Goal: Task Accomplishment & Management: Complete application form

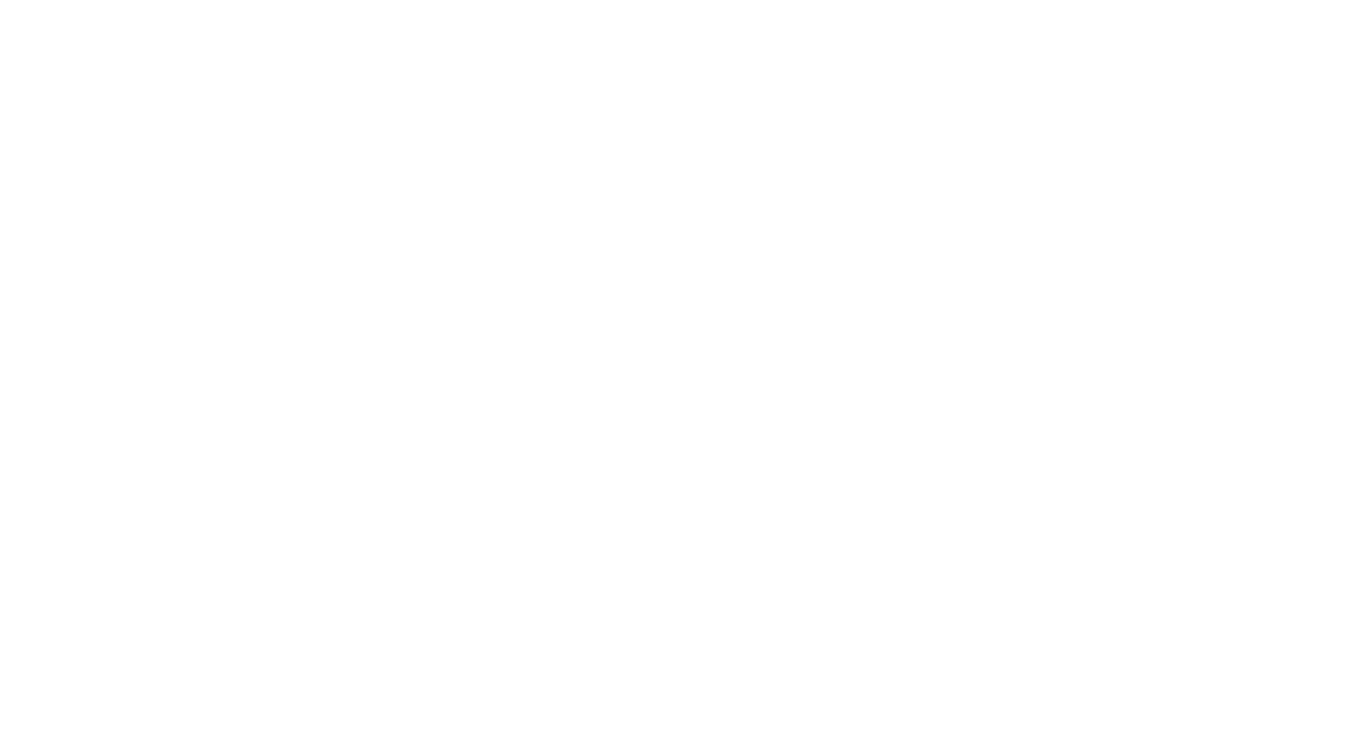
click at [754, 181] on div at bounding box center [685, 371] width 1370 height 743
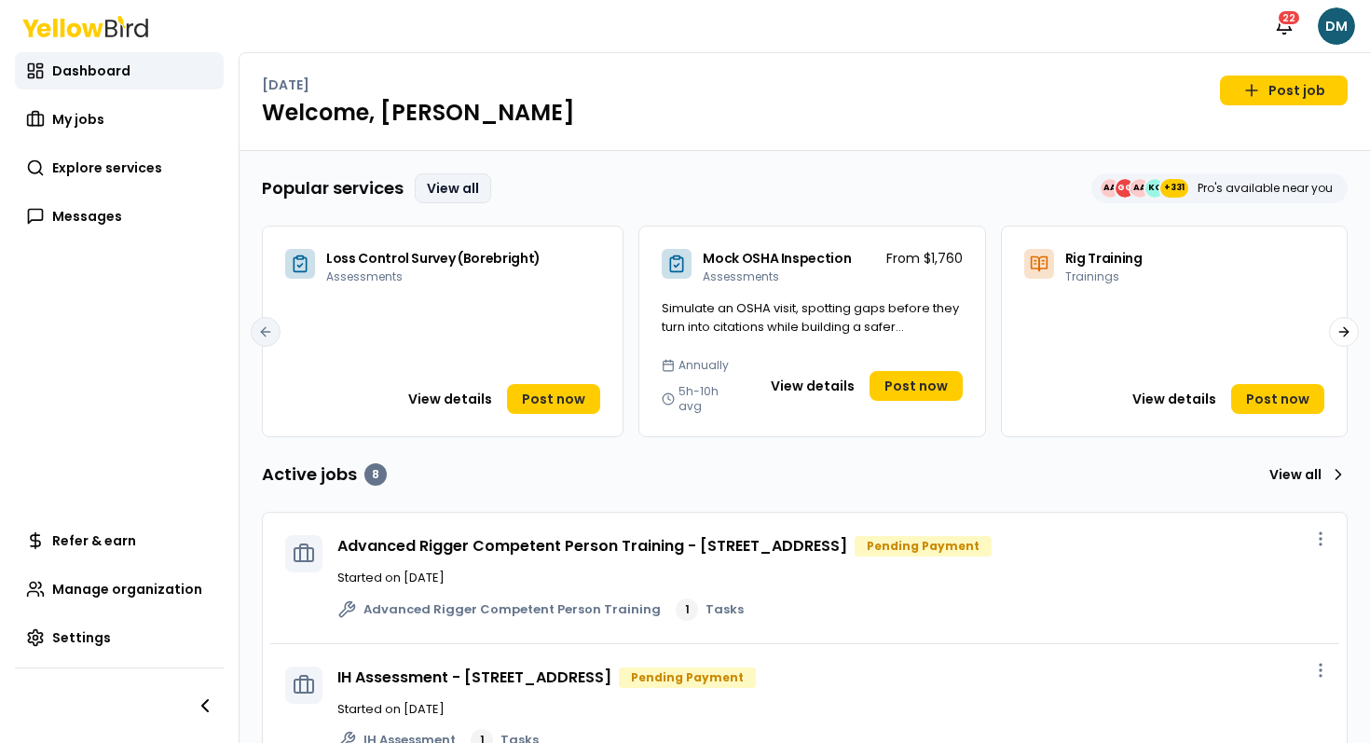
click at [450, 183] on link "View all" at bounding box center [453, 188] width 76 height 30
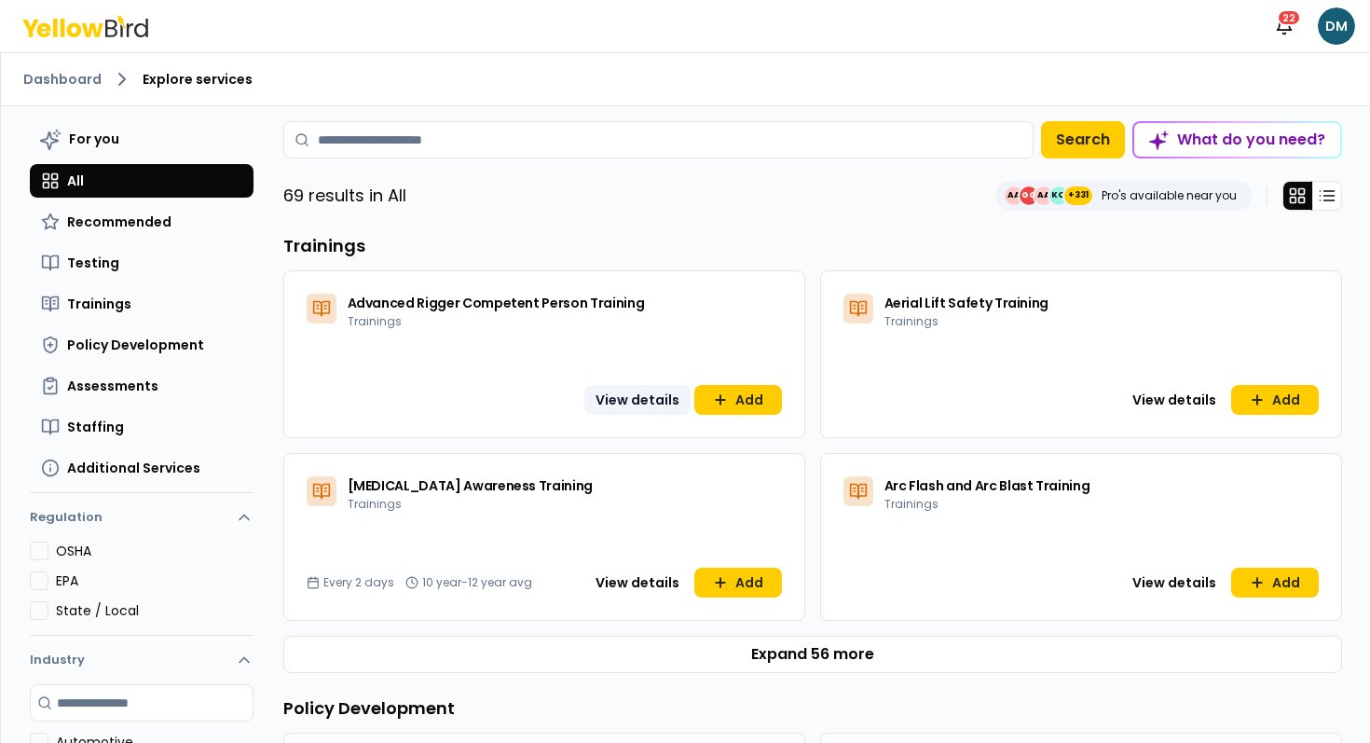
click at [650, 395] on button "View details" at bounding box center [637, 400] width 106 height 30
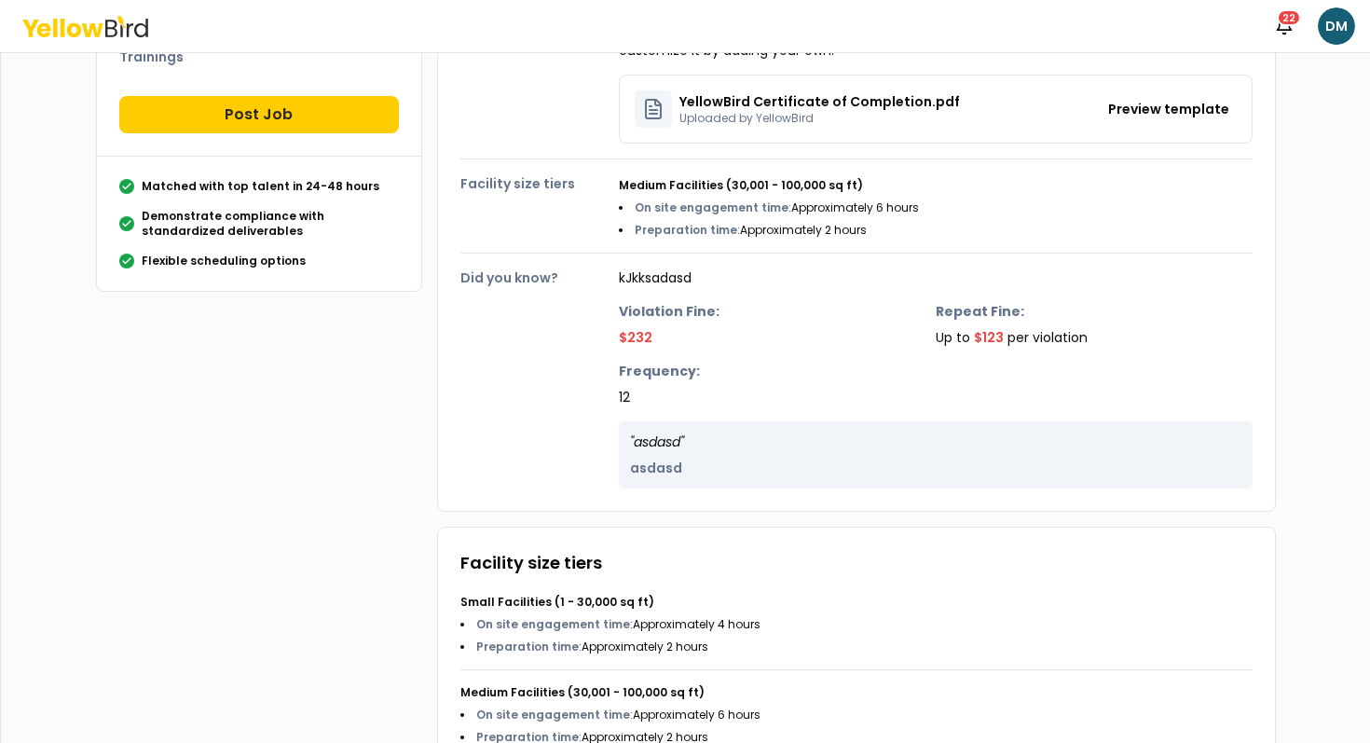
scroll to position [362, 0]
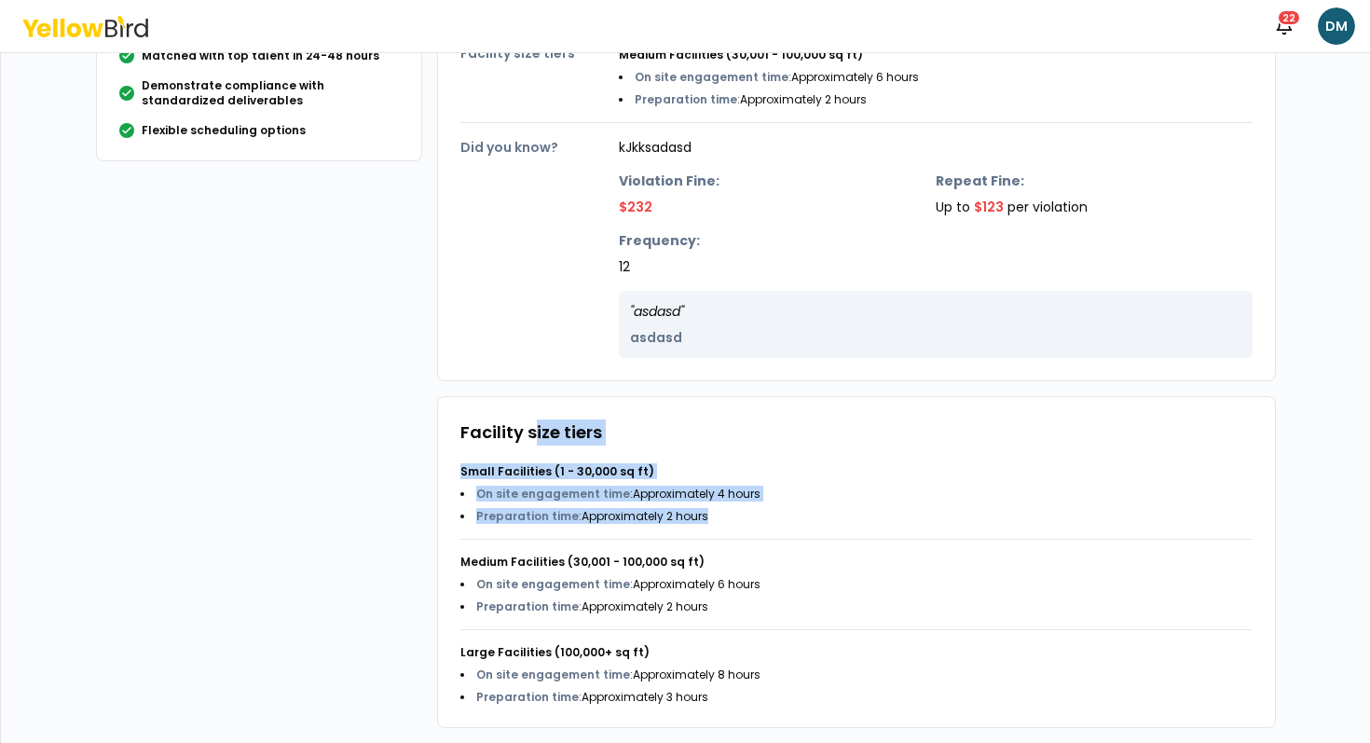
drag, startPoint x: 728, startPoint y: 513, endPoint x: 499, endPoint y: 418, distance: 246.9
click at [499, 419] on div "Facility size tiers Small Facilities (1 - 30,000 sq ft) On site engagement time…" at bounding box center [856, 561] width 792 height 285
click at [499, 419] on h3 "Facility size tiers" at bounding box center [856, 432] width 792 height 26
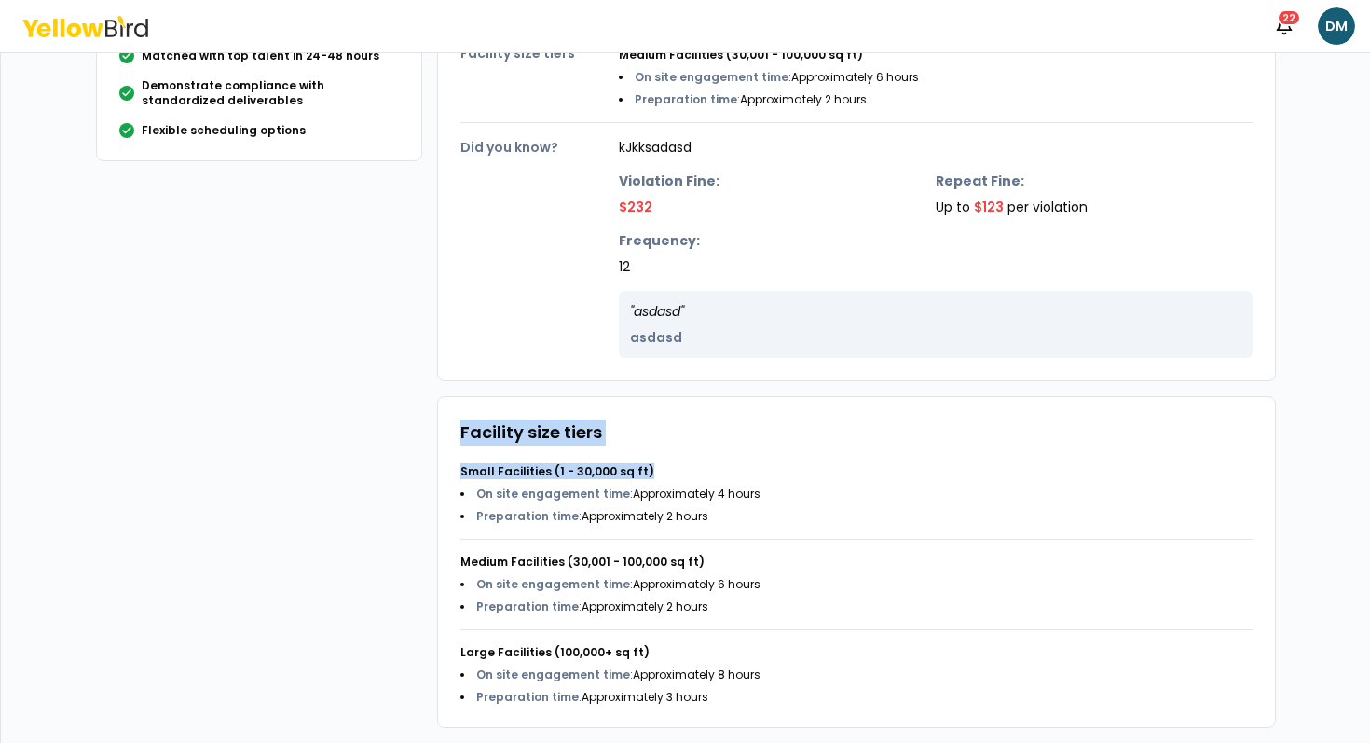
drag, startPoint x: 499, startPoint y: 418, endPoint x: 691, endPoint y: 481, distance: 201.9
click at [691, 481] on div "Facility size tiers Small Facilities (1 - 30,000 sq ft) On site engagement time…" at bounding box center [856, 561] width 792 height 285
click at [698, 481] on div "Small Facilities (1 - 30,000 sq ft) On site engagement time : Approximately 4 h…" at bounding box center [856, 486] width 792 height 75
click at [695, 565] on h4 "Medium Facilities (30,001 - 100,000 sq ft)" at bounding box center [856, 561] width 792 height 15
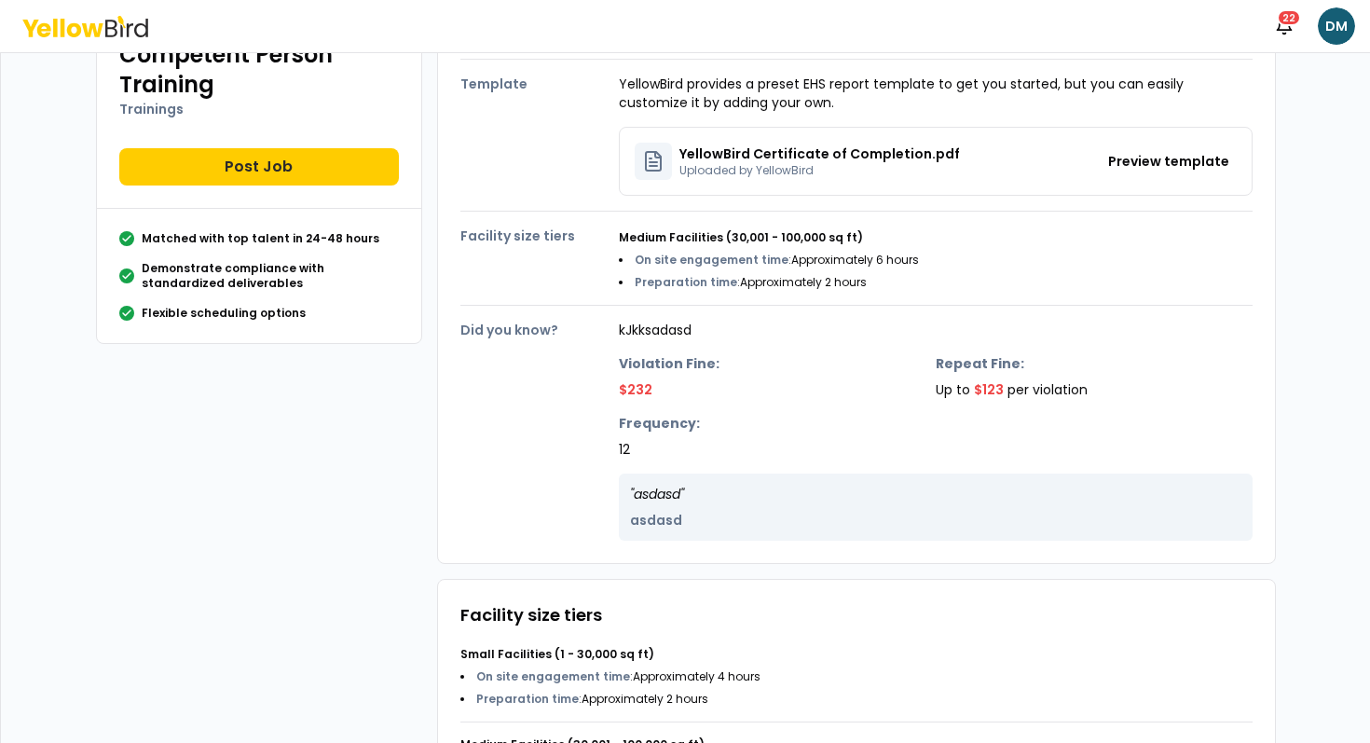
scroll to position [116, 0]
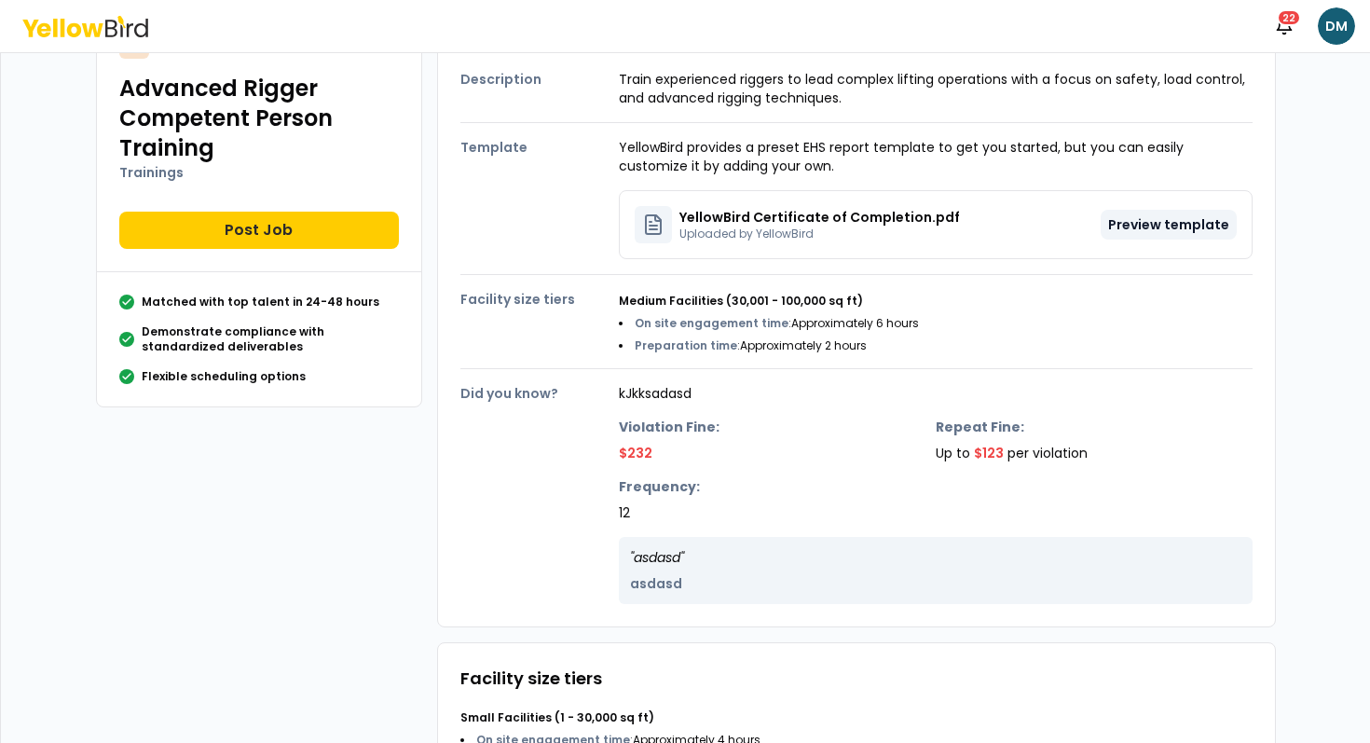
click at [1163, 215] on button "Preview template" at bounding box center [1169, 225] width 136 height 30
click at [1142, 228] on button "Preview template" at bounding box center [1169, 225] width 136 height 30
click at [1053, 248] on div "YellowBird Certificate of Completion.pdf Uploaded by YellowBird Preview template" at bounding box center [936, 224] width 634 height 69
click at [1136, 225] on button "Preview template" at bounding box center [1169, 225] width 136 height 30
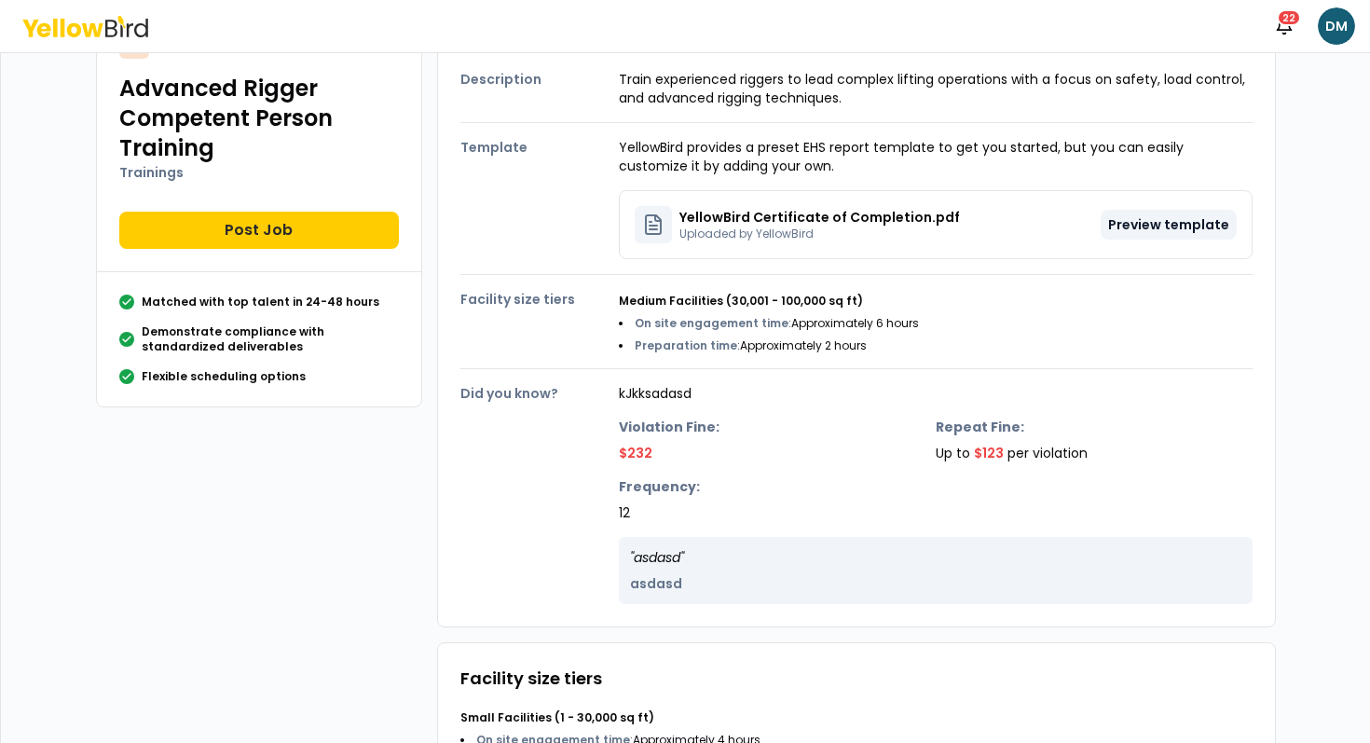
click at [1136, 225] on button "Preview template" at bounding box center [1169, 225] width 136 height 30
click at [767, 222] on p "YellowBird Certificate of Completion.pdf" at bounding box center [819, 217] width 280 height 19
drag, startPoint x: 767, startPoint y: 222, endPoint x: 780, endPoint y: 226, distance: 13.9
click at [774, 226] on div "YellowBird Certificate of Completion.pdf Uploaded by YellowBird" at bounding box center [819, 225] width 280 height 34
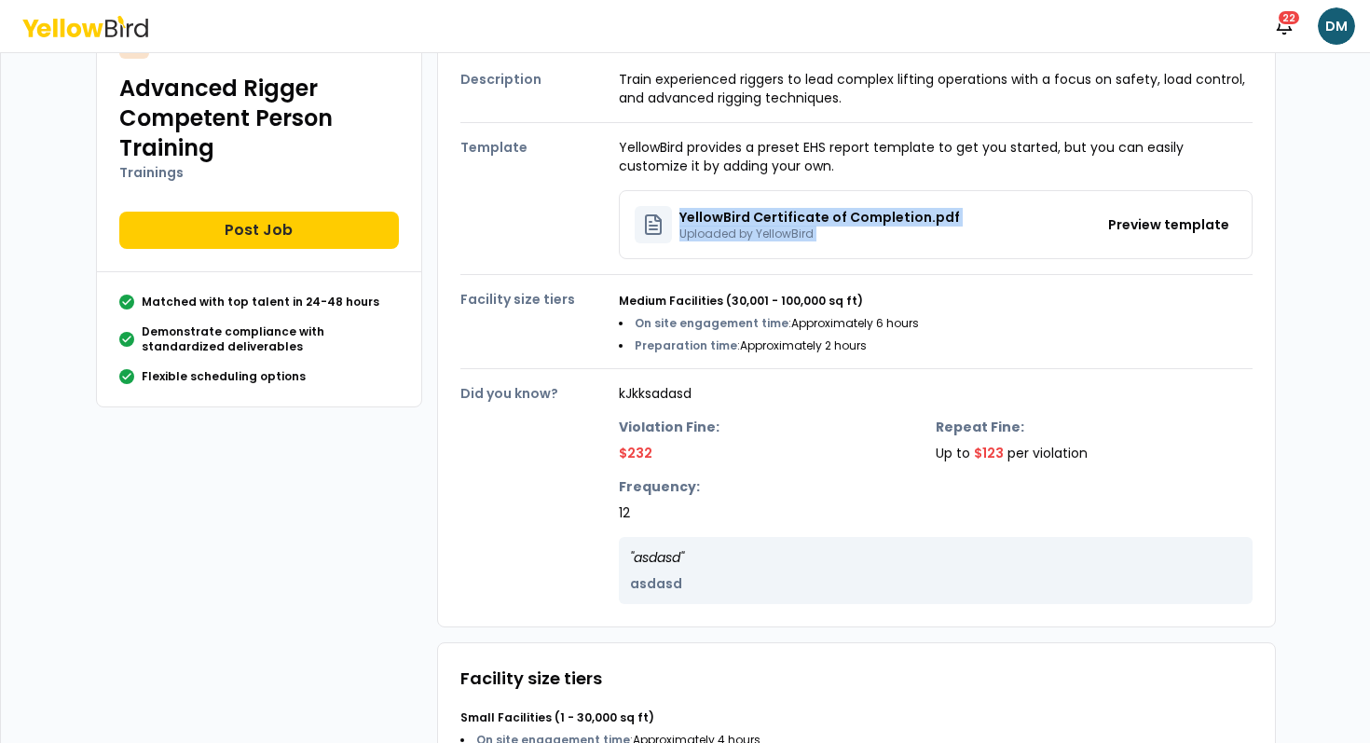
click at [780, 226] on p "Uploaded by YellowBird" at bounding box center [819, 233] width 280 height 15
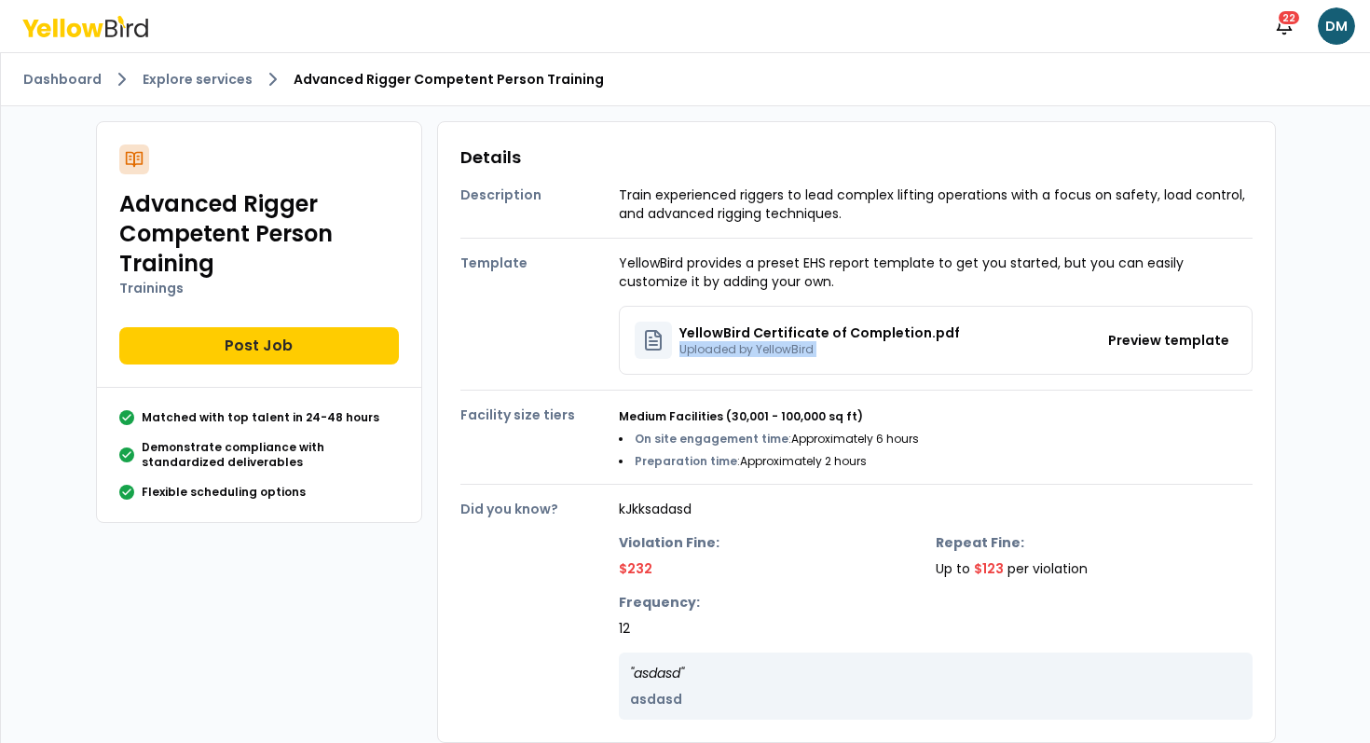
click at [835, 305] on div "YellowBird provides a preset EHS report template to get you started, but you ca…" at bounding box center [936, 313] width 634 height 121
click at [1135, 335] on button "Preview template" at bounding box center [1169, 340] width 136 height 30
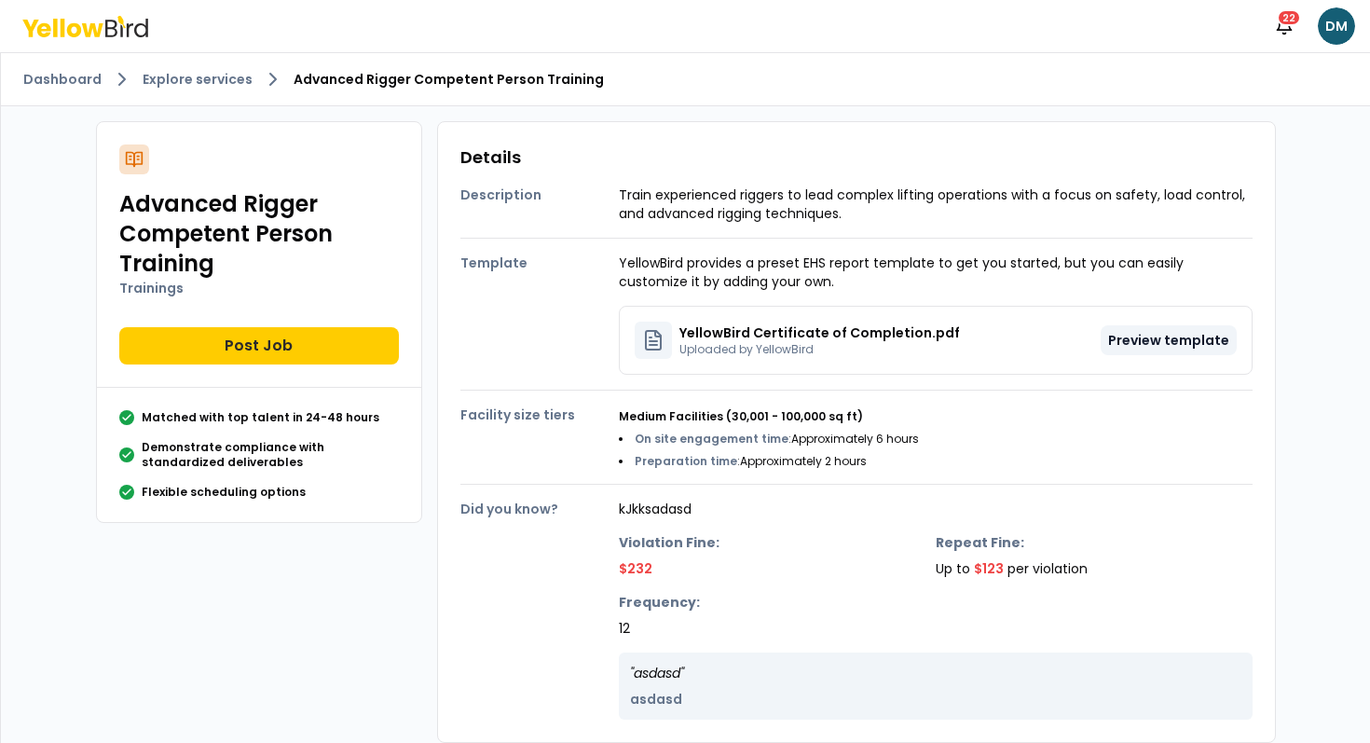
click at [1131, 341] on button "Preview template" at bounding box center [1169, 340] width 136 height 30
click at [1063, 340] on div "YellowBird Certificate of Completion.pdf Uploaded by YellowBird Preview template" at bounding box center [936, 340] width 634 height 69
click at [1122, 340] on button "Preview template" at bounding box center [1169, 340] width 136 height 30
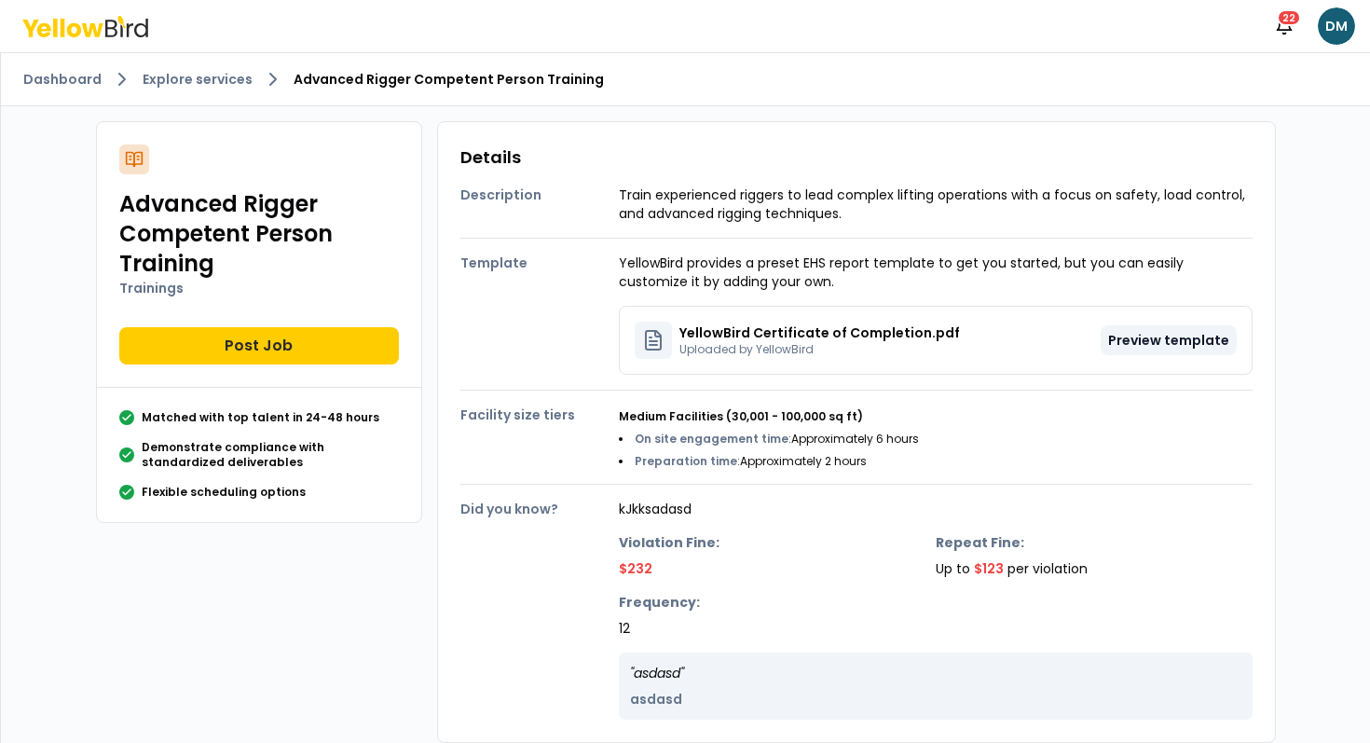
click at [1122, 340] on button "Preview template" at bounding box center [1169, 340] width 136 height 30
click at [1087, 335] on div "YellowBird Certificate of Completion.pdf Uploaded by YellowBird Preview template" at bounding box center [936, 340] width 634 height 69
click at [1130, 335] on button "Preview template" at bounding box center [1169, 340] width 136 height 30
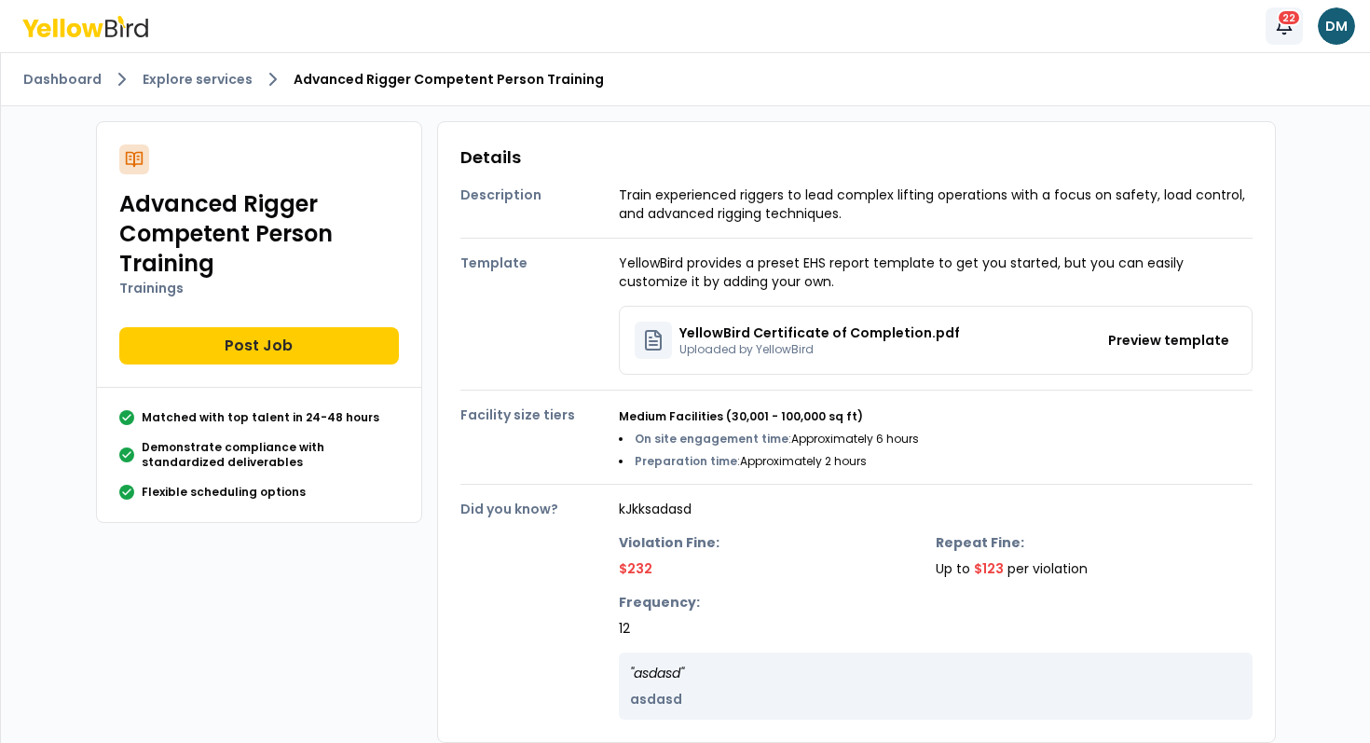
click at [1283, 27] on icon "button" at bounding box center [1284, 26] width 19 height 19
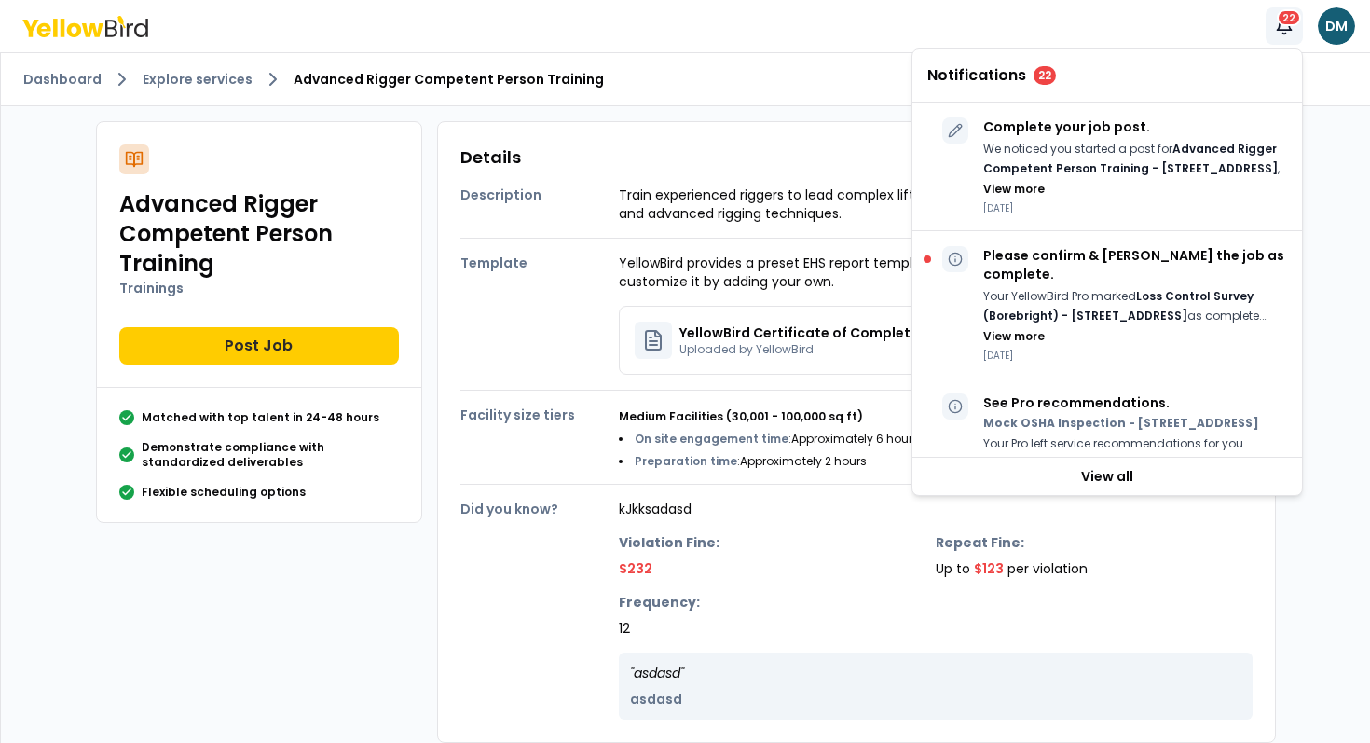
click at [1283, 27] on icon "button" at bounding box center [1284, 26] width 19 height 19
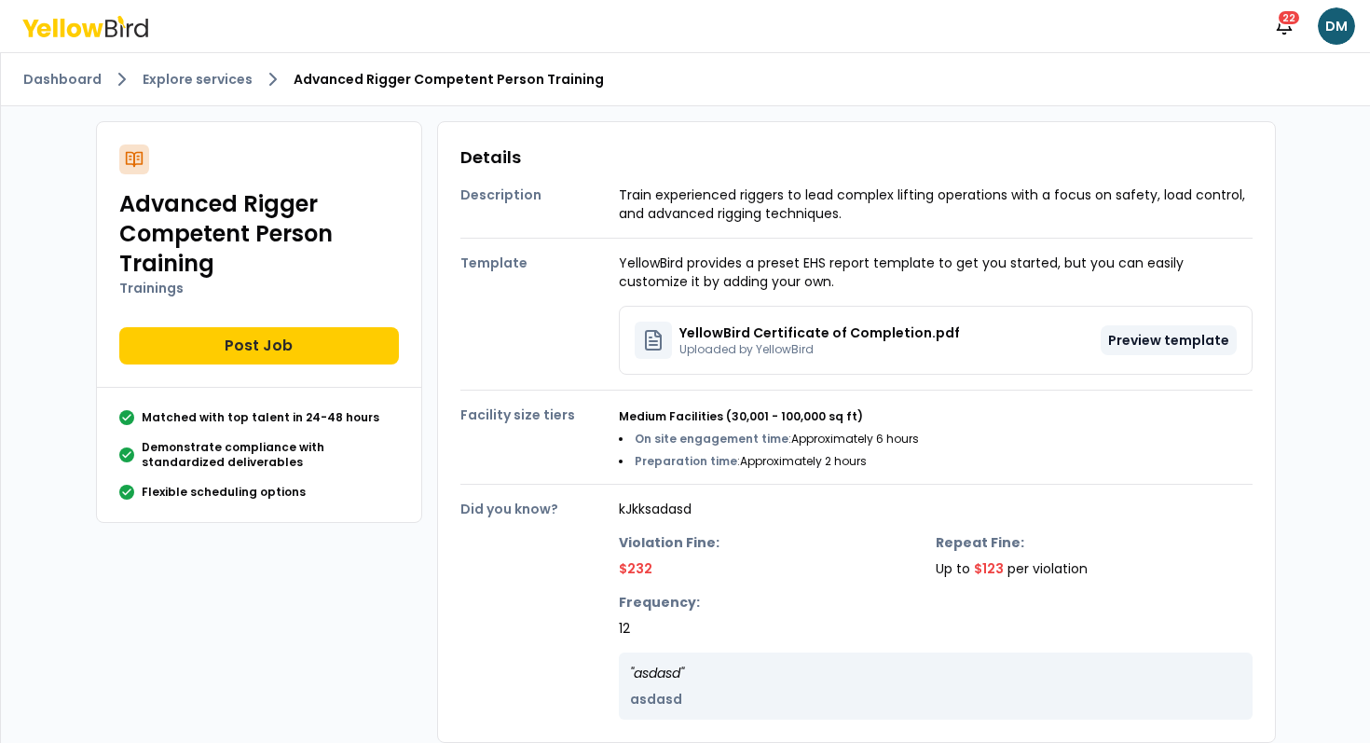
click at [1170, 330] on button "Preview template" at bounding box center [1169, 340] width 136 height 30
click at [1140, 321] on div "YellowBird Certificate of Completion.pdf Uploaded by YellowBird Preview template" at bounding box center [936, 340] width 634 height 69
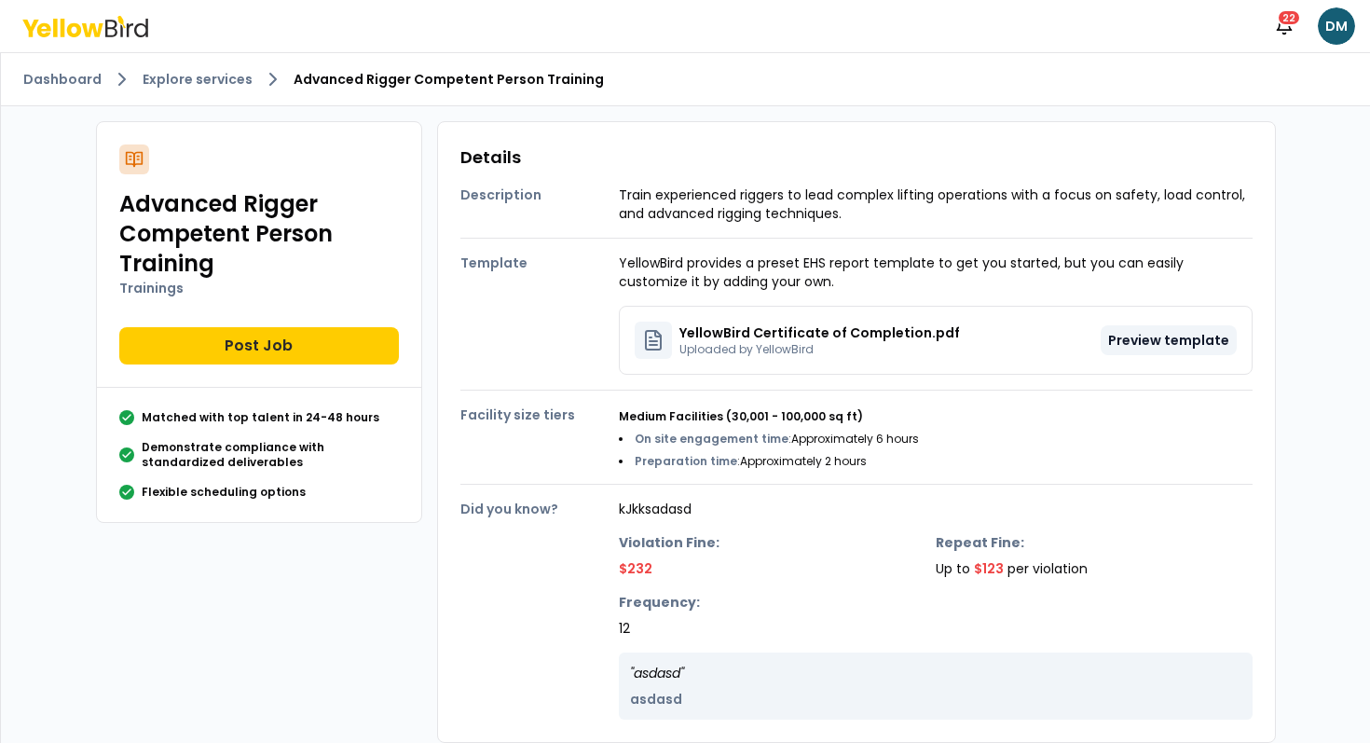
click at [1155, 339] on button "Preview template" at bounding box center [1169, 340] width 136 height 30
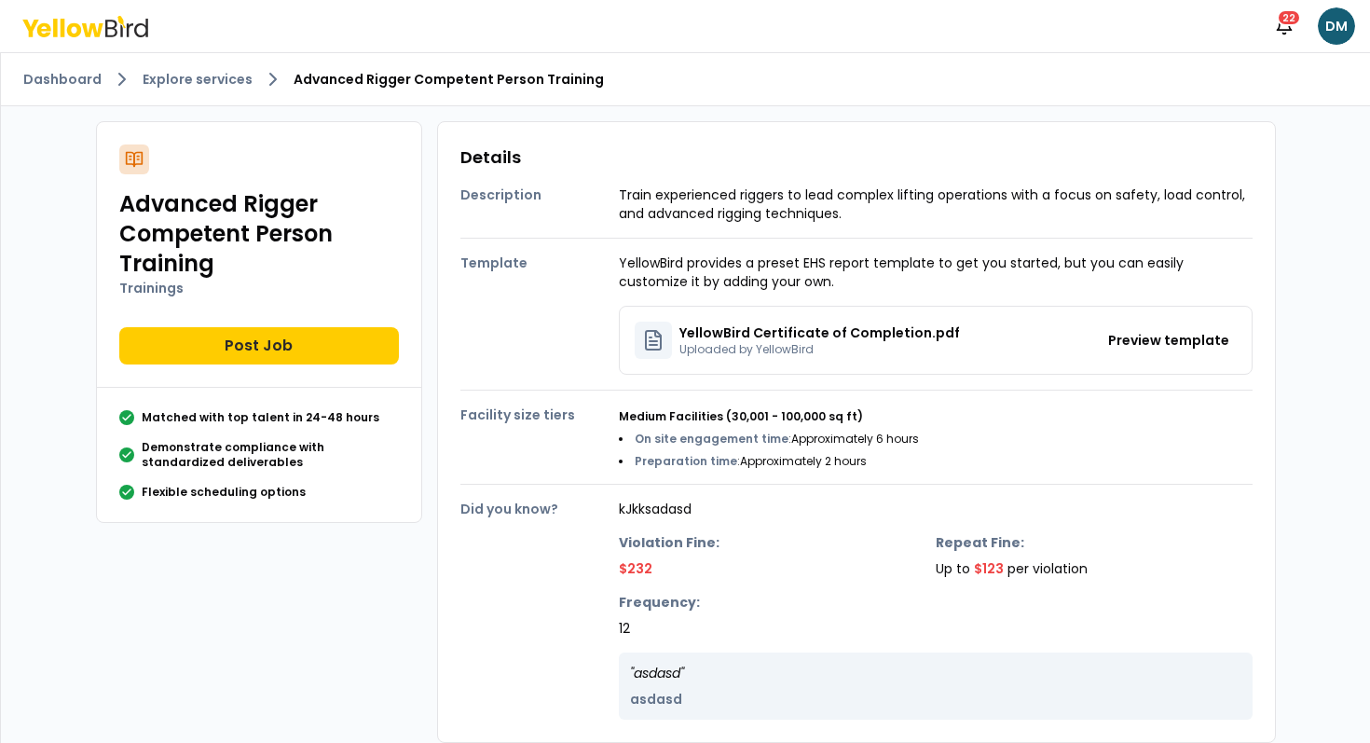
click at [927, 365] on div "YellowBird Certificate of Completion.pdf Uploaded by YellowBird Preview template" at bounding box center [936, 340] width 634 height 69
click at [1124, 333] on button "Preview template" at bounding box center [1169, 340] width 136 height 30
click at [1063, 333] on div "YellowBird Certificate of Completion.pdf Uploaded by YellowBird Preview template" at bounding box center [936, 340] width 634 height 69
click at [229, 66] on div "Dashboard Explore services Advanced Rigger Competent Person Training" at bounding box center [685, 79] width 1369 height 53
click at [216, 73] on link "Explore services" at bounding box center [198, 79] width 110 height 19
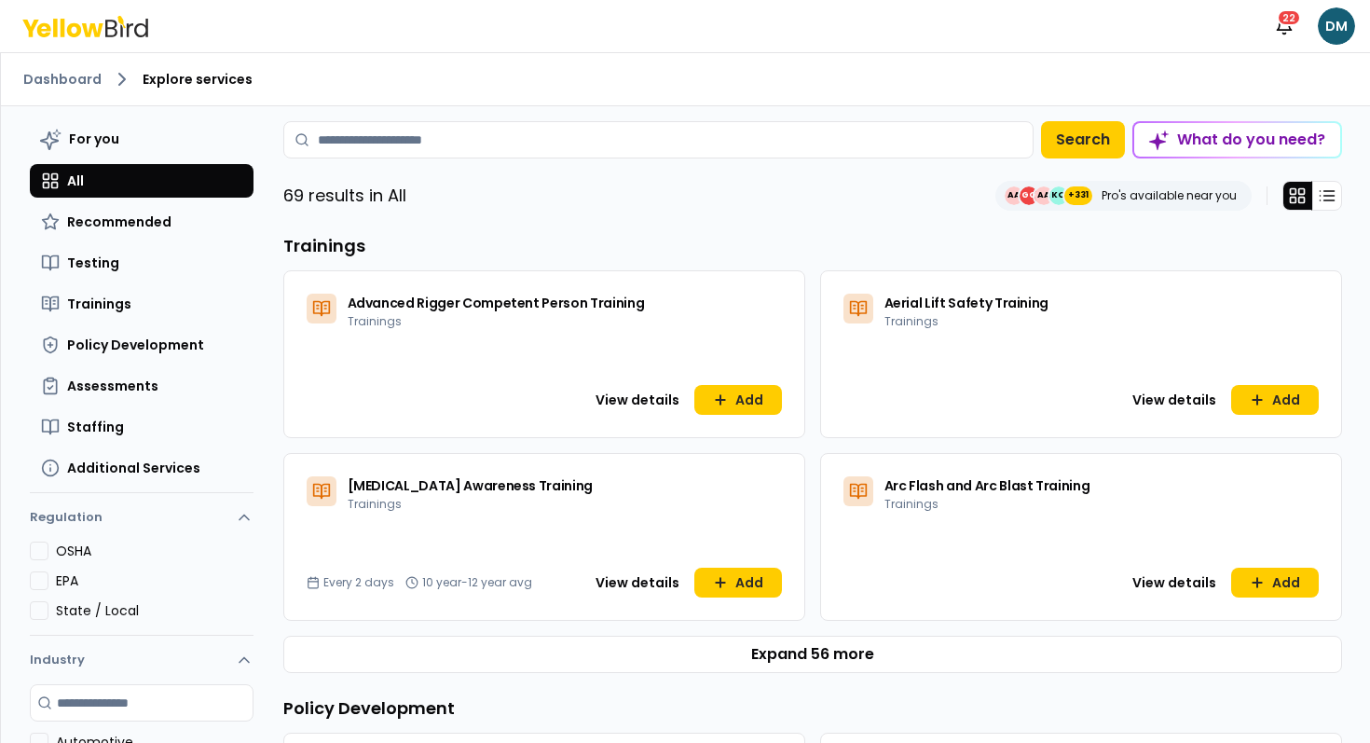
click at [64, 56] on div "Dashboard Explore services" at bounding box center [685, 79] width 1369 height 53
click at [53, 75] on link "Dashboard" at bounding box center [62, 79] width 78 height 19
